Goal: Download file/media

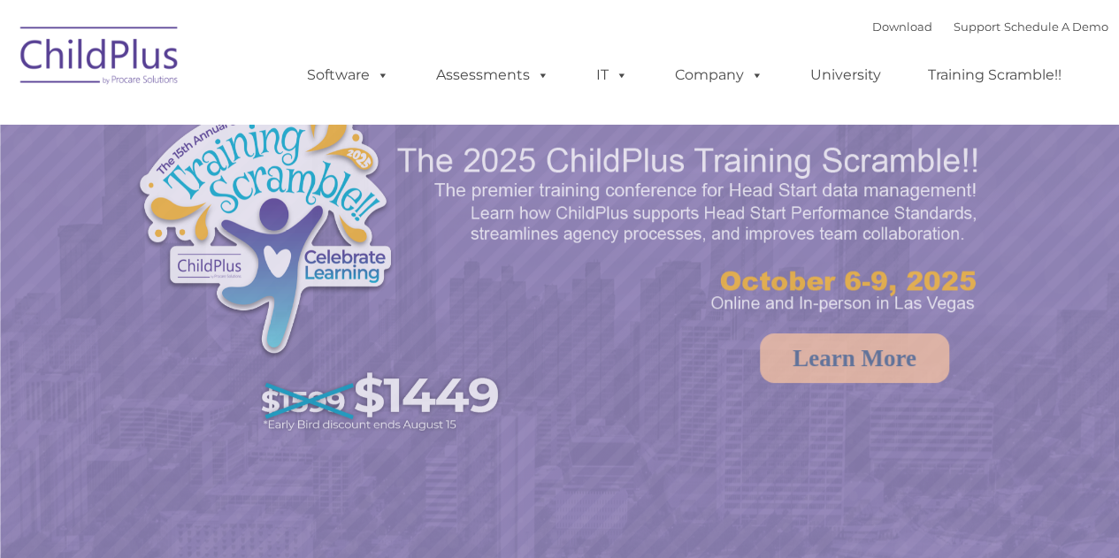
select select "MEDIUM"
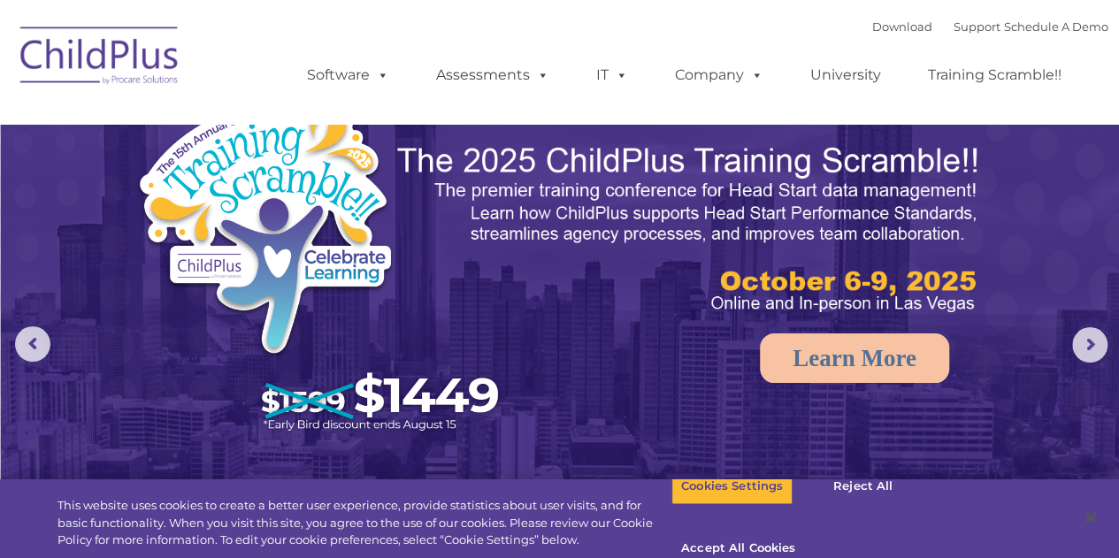
click at [142, 61] on img at bounding box center [100, 58] width 177 height 88
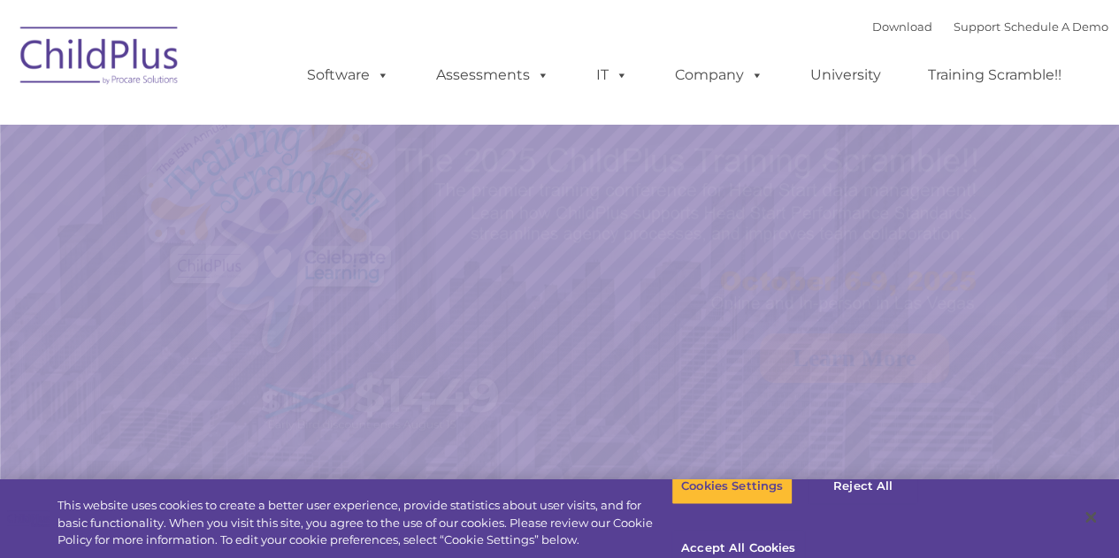
select select "MEDIUM"
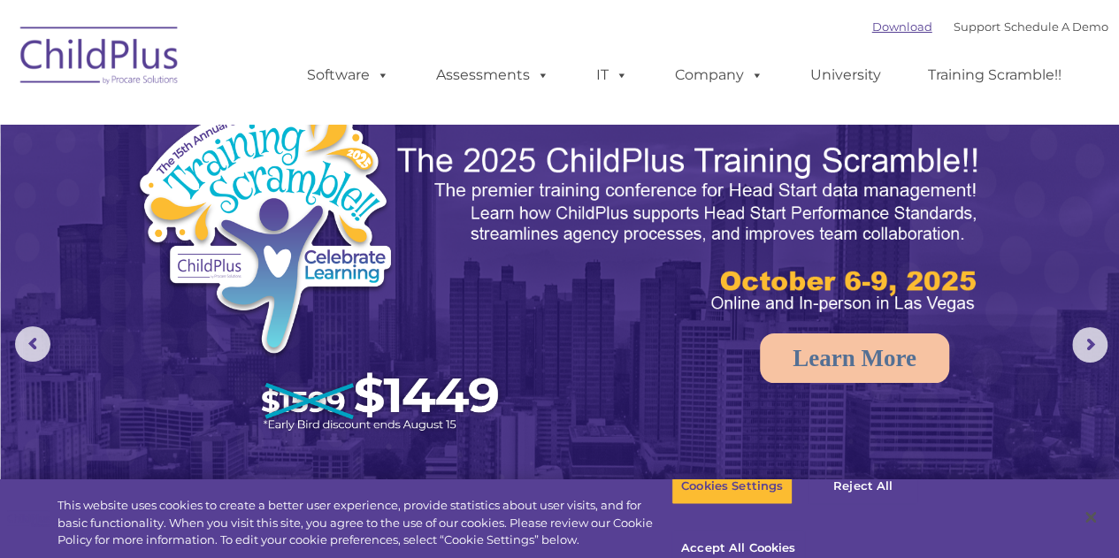
click at [878, 26] on link "Download" at bounding box center [902, 26] width 60 height 14
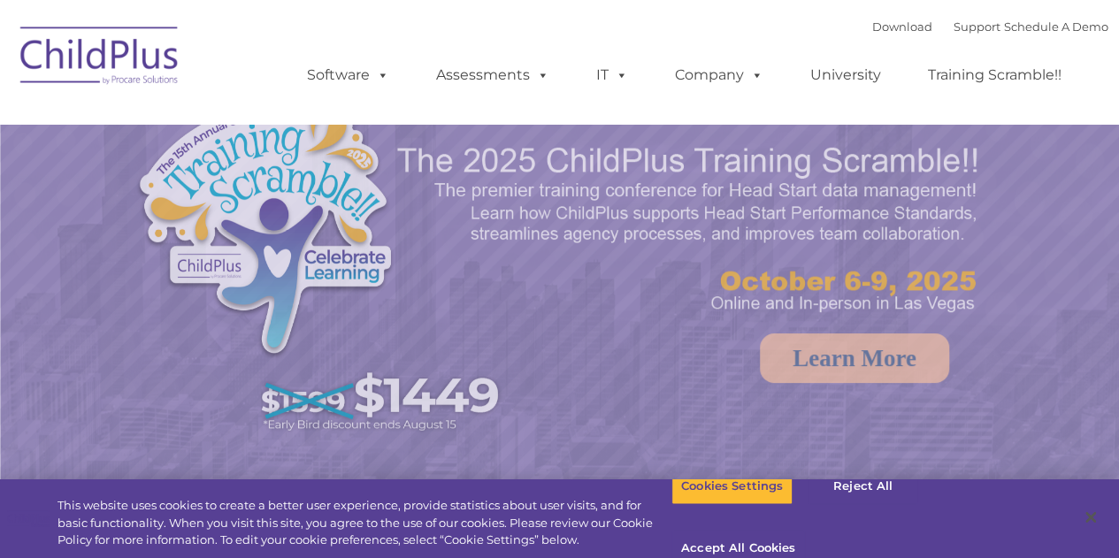
select select "MEDIUM"
